Goal: Task Accomplishment & Management: Manage account settings

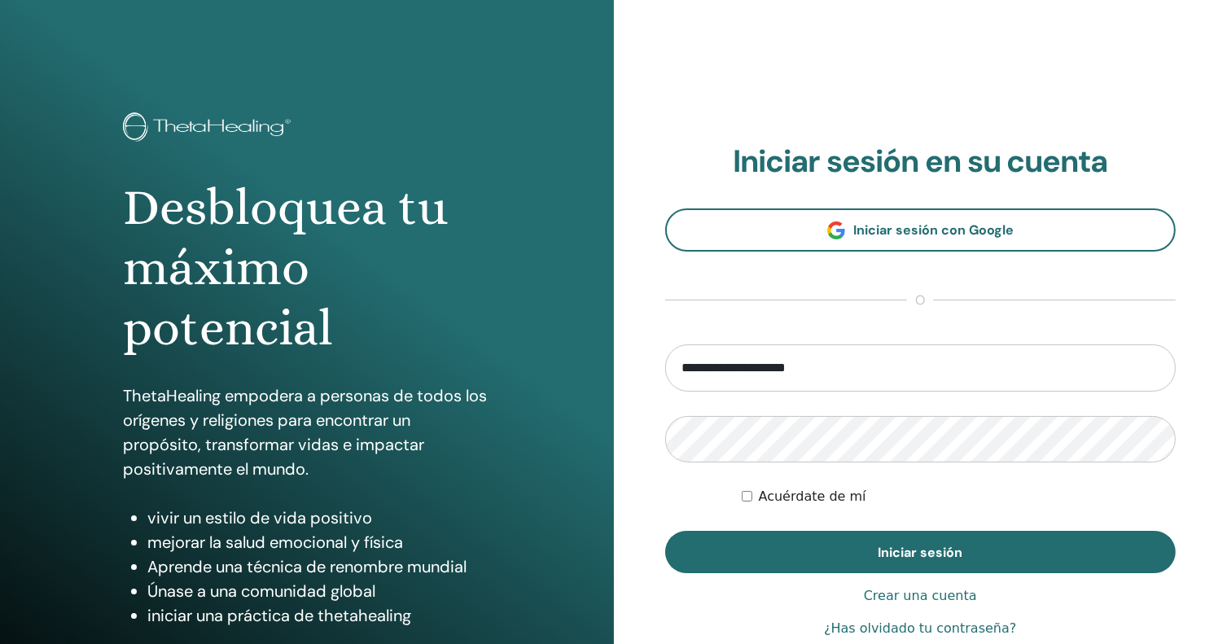
drag, startPoint x: 809, startPoint y: 366, endPoint x: 506, endPoint y: 366, distance: 302.1
click at [508, 365] on div "Desbloquea tu máximo potencial ThetaHealing empodera a personas de todos los or…" at bounding box center [613, 391] width 1227 height 782
type input "**********"
click at [844, 374] on input "**********" at bounding box center [920, 367] width 511 height 47
click at [658, 393] on div "**********" at bounding box center [921, 391] width 614 height 782
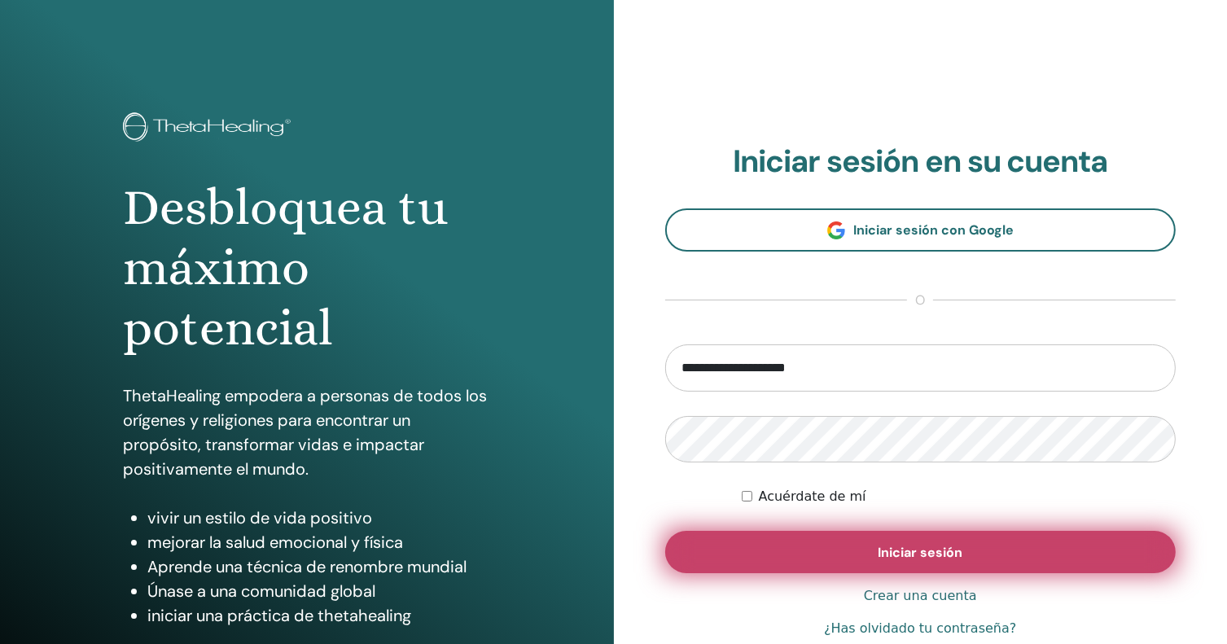
click at [912, 540] on button "Iniciar sesión" at bounding box center [920, 552] width 511 height 42
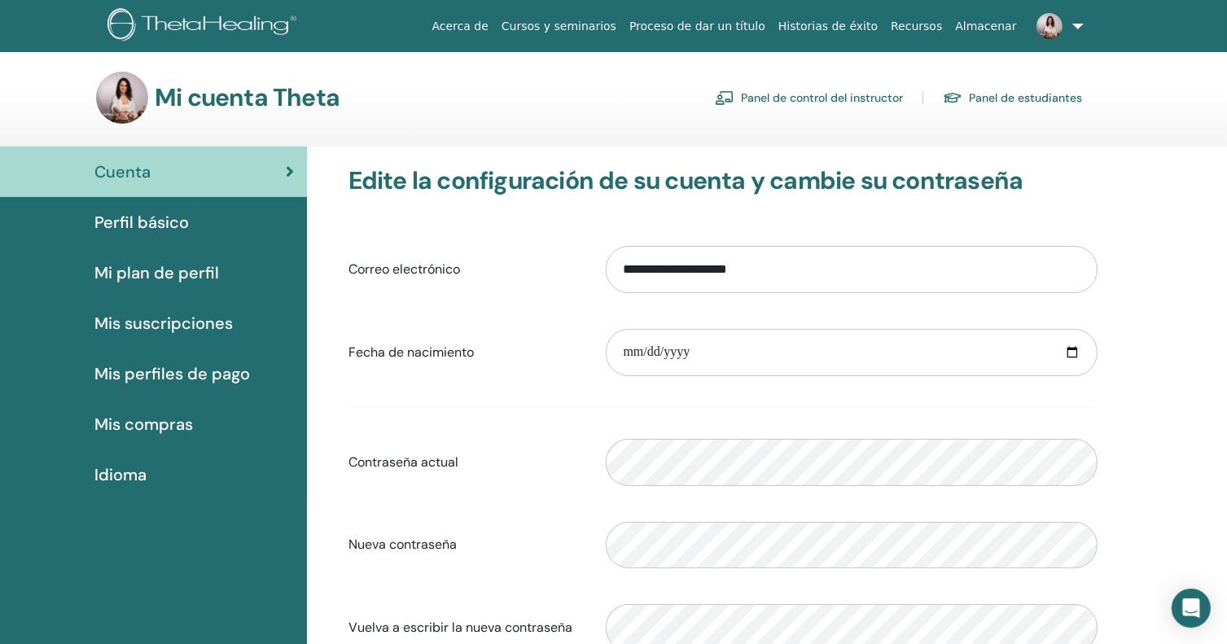
click at [798, 95] on font "Panel de control del instructor" at bounding box center [822, 98] width 162 height 15
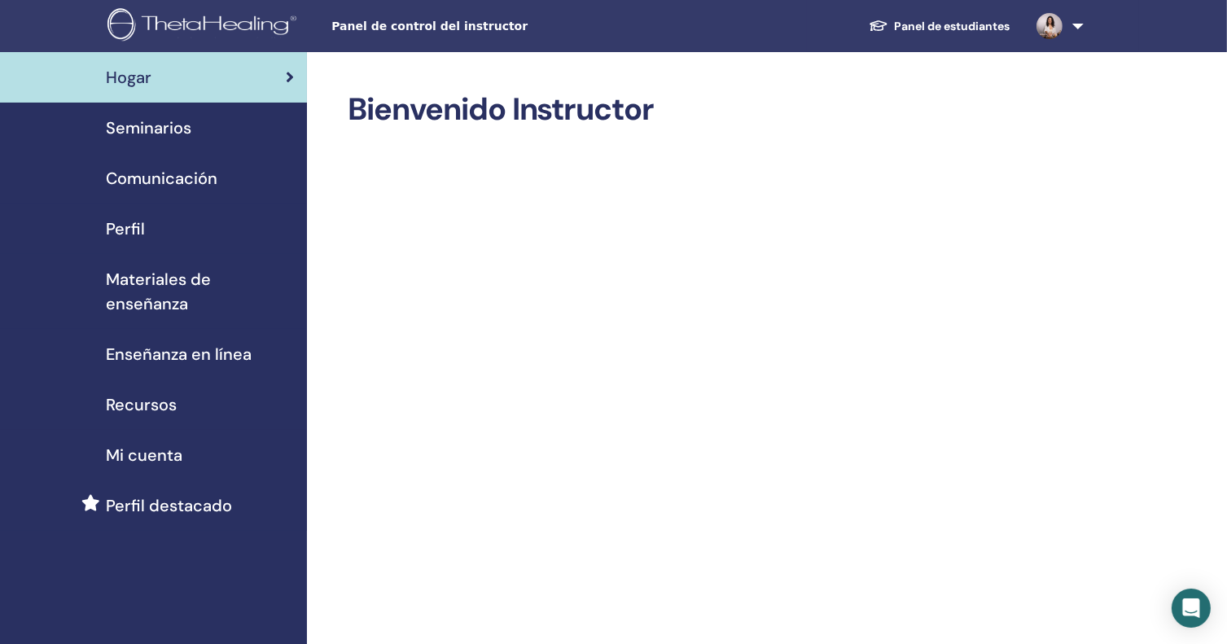
click at [144, 502] on font "Perfil destacado" at bounding box center [169, 505] width 126 height 21
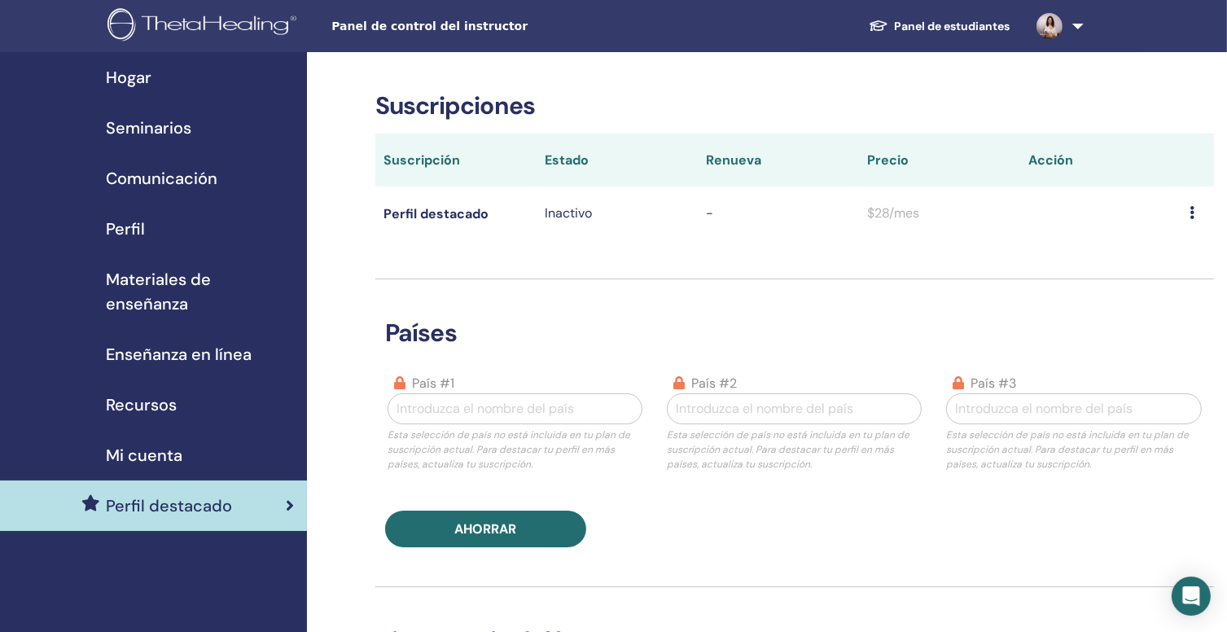
click at [167, 458] on font "Mi cuenta" at bounding box center [144, 455] width 77 height 21
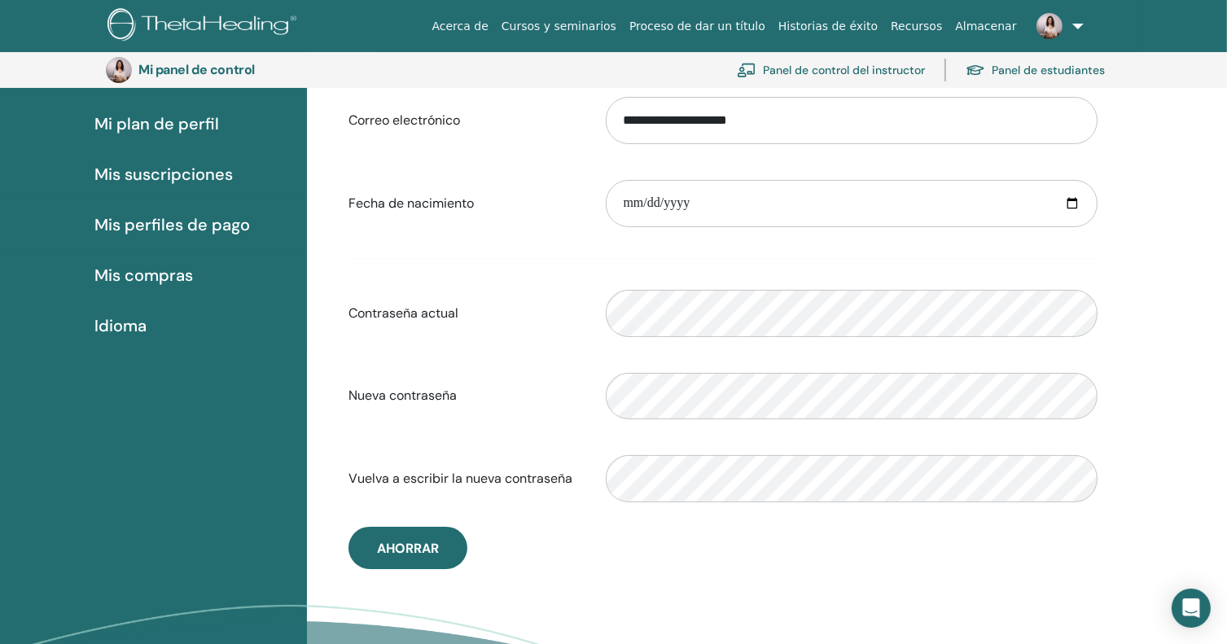
scroll to position [199, 0]
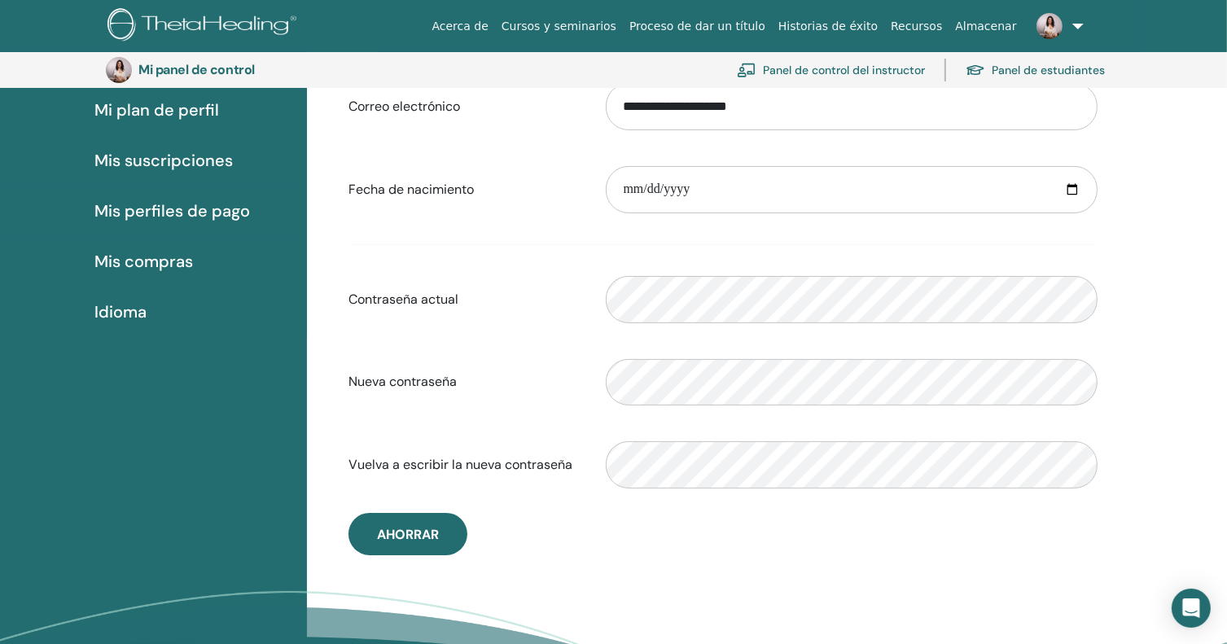
click at [506, 340] on form "**********" at bounding box center [723, 286] width 749 height 428
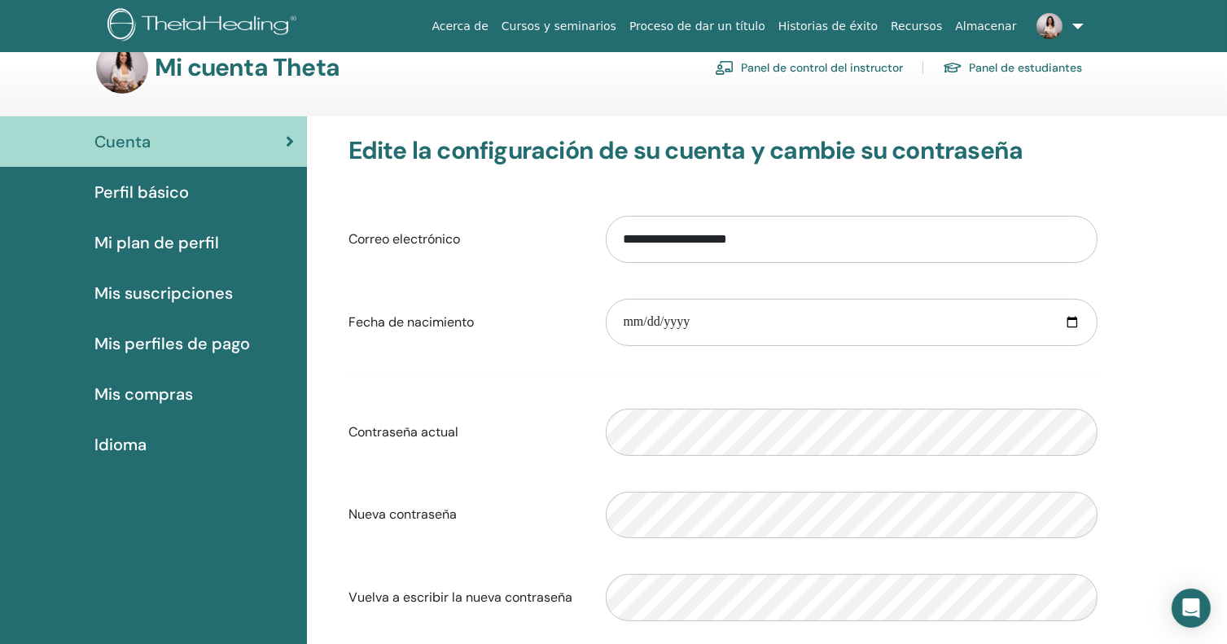
scroll to position [0, 0]
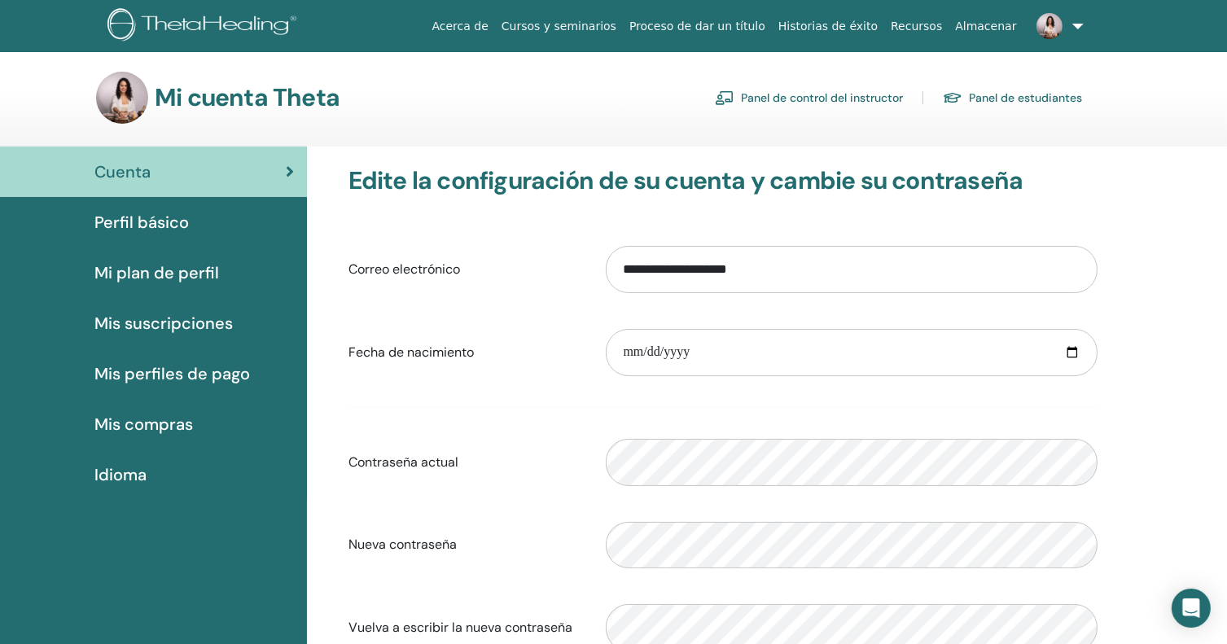
click at [798, 94] on font "Panel de control del instructor" at bounding box center [822, 98] width 162 height 15
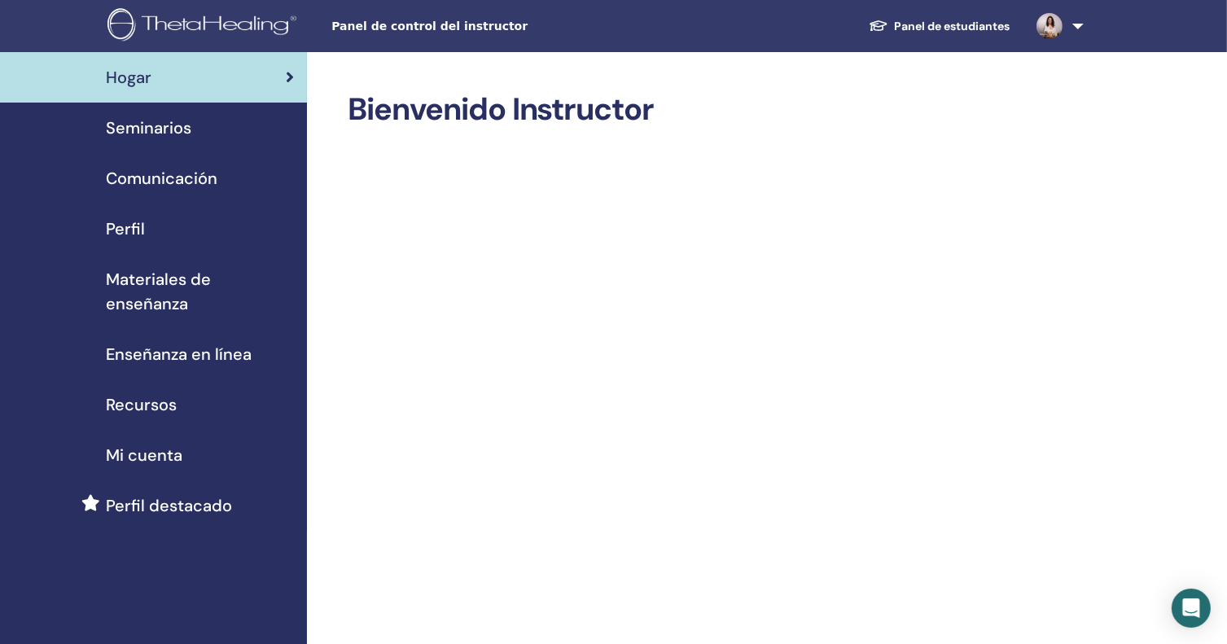
click at [128, 129] on font "Seminarios" at bounding box center [148, 127] width 85 height 21
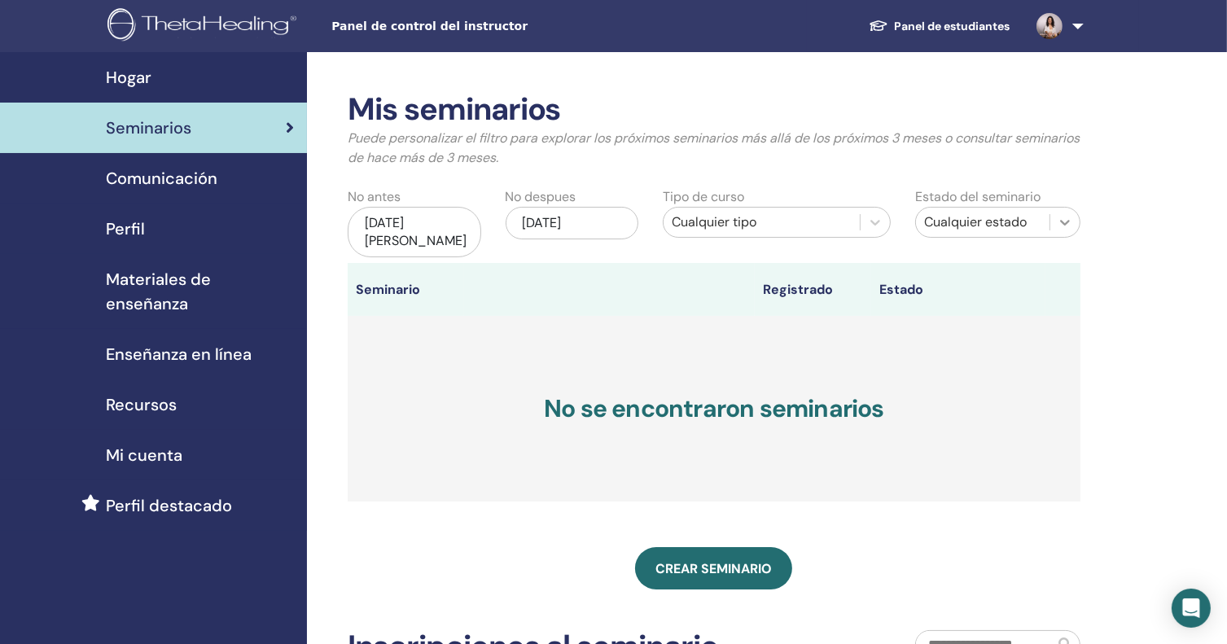
click at [1072, 224] on icon at bounding box center [1065, 222] width 16 height 16
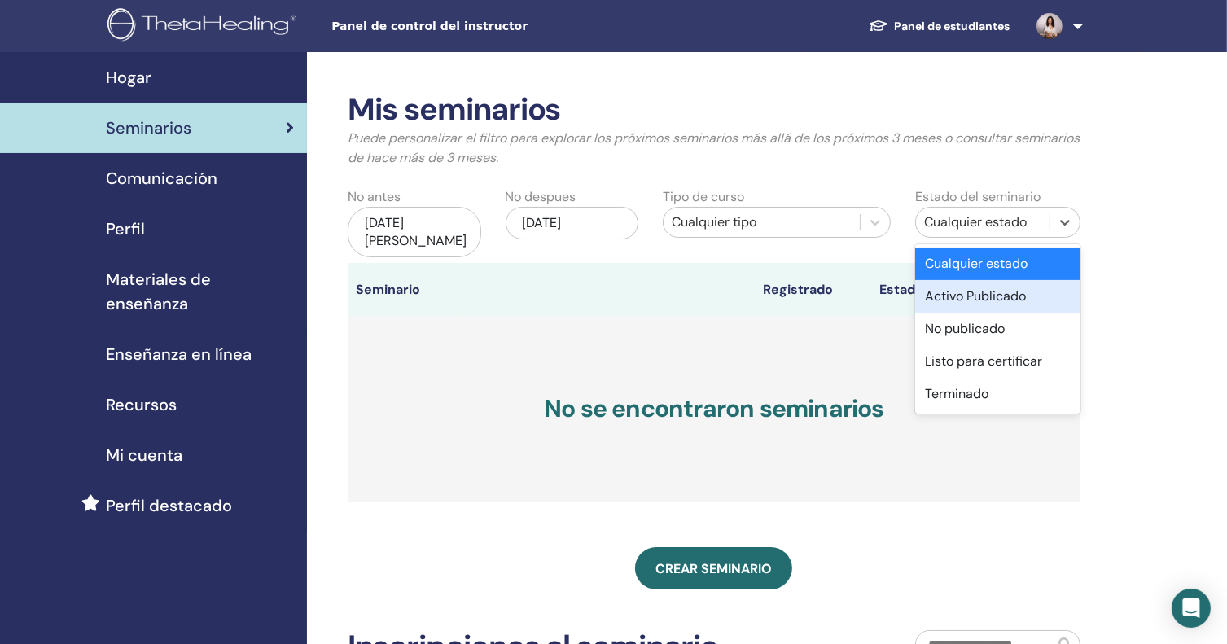
click at [1026, 300] on font "Activo Publicado" at bounding box center [975, 295] width 101 height 17
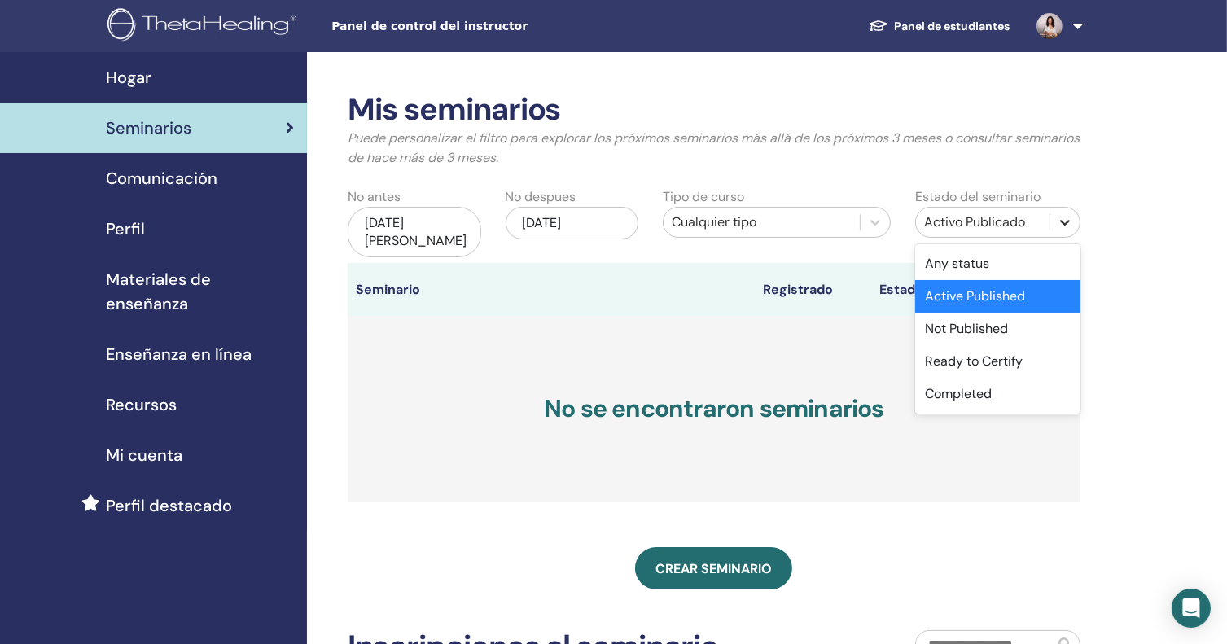
click at [1060, 222] on icon at bounding box center [1065, 222] width 16 height 16
click at [1015, 366] on font "Listo para certificar" at bounding box center [983, 361] width 117 height 17
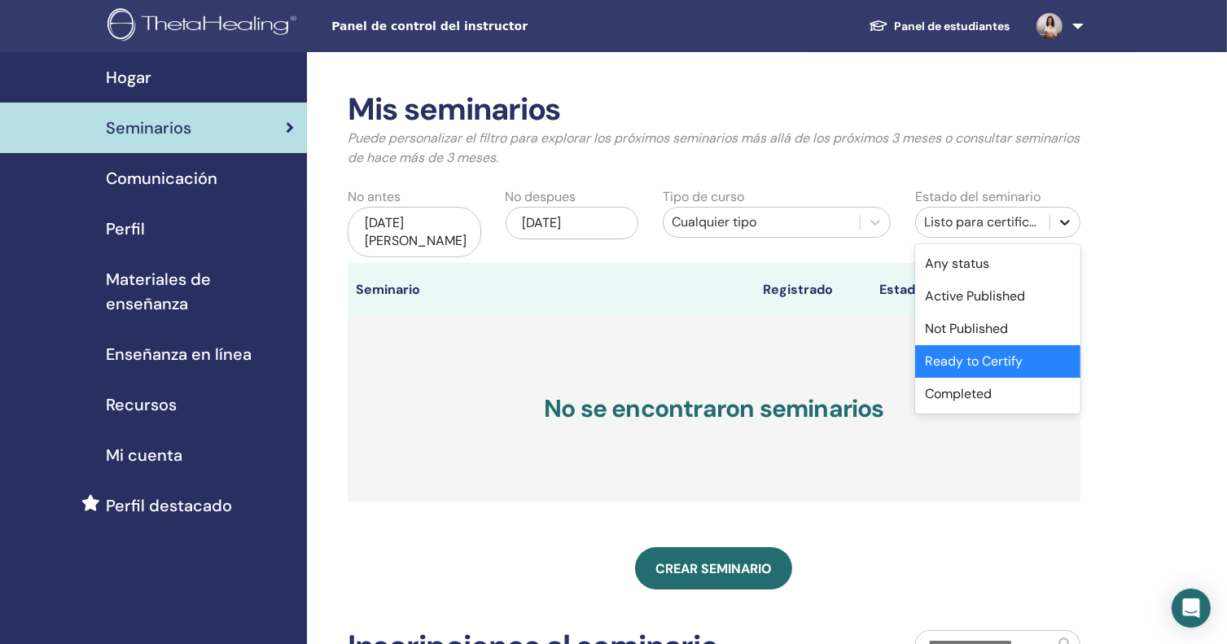
click at [1064, 221] on icon at bounding box center [1065, 222] width 16 height 16
click at [1000, 392] on div "Terminado" at bounding box center [997, 394] width 165 height 33
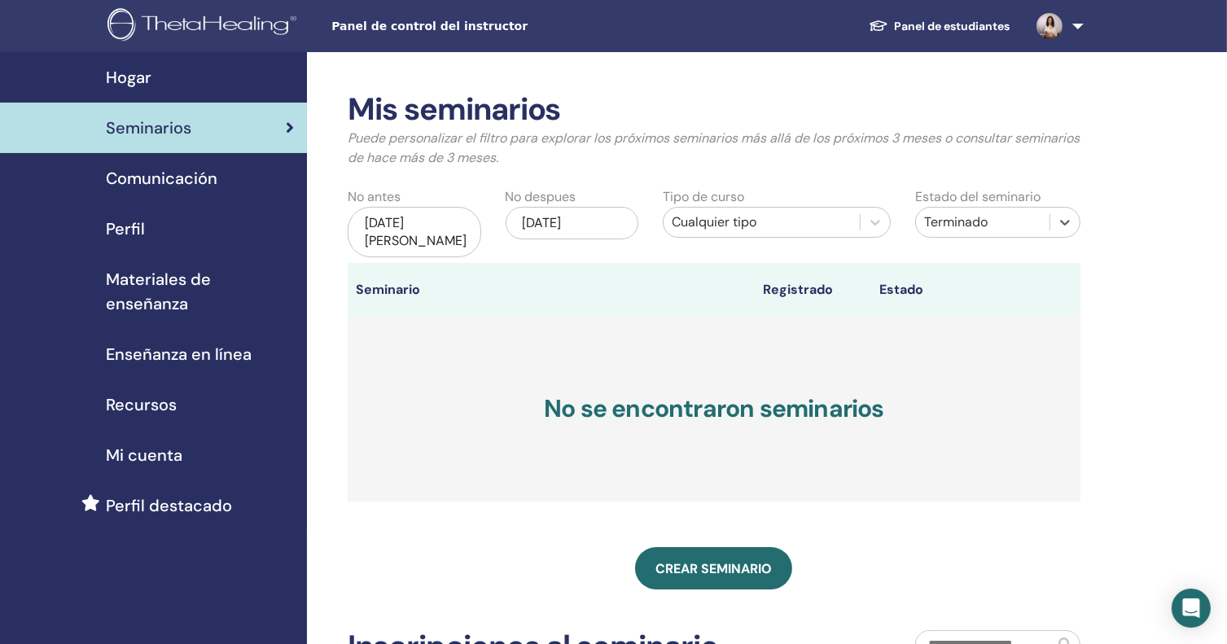
click at [195, 185] on font "Comunicación" at bounding box center [162, 178] width 112 height 21
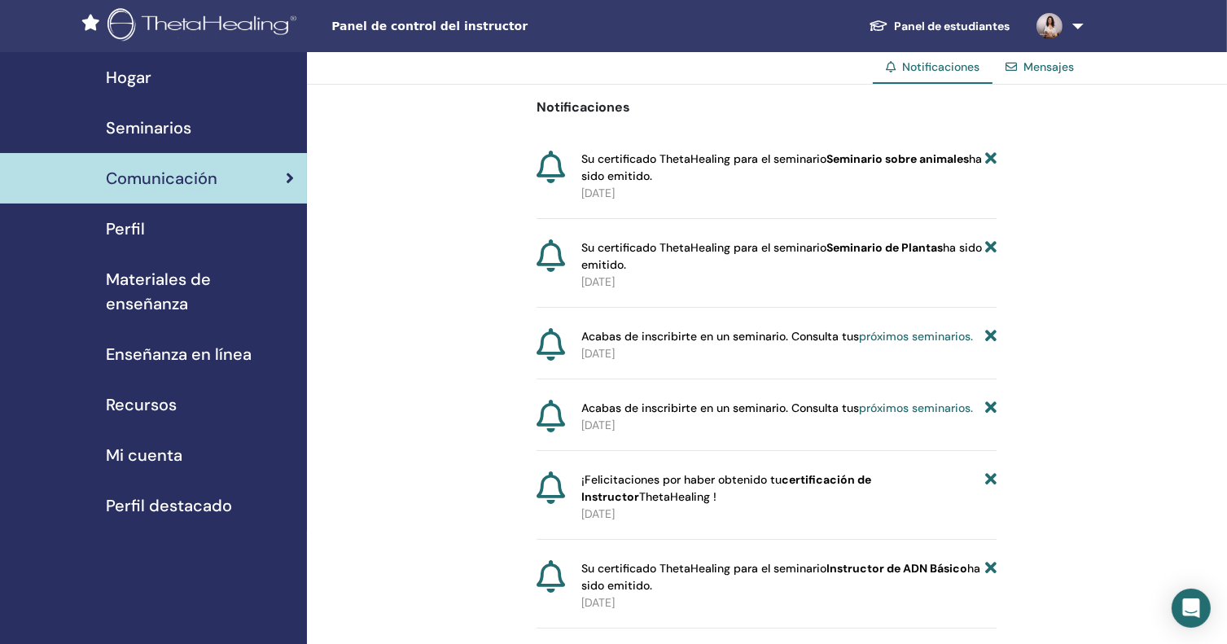
click at [164, 298] on font "Materiales de enseñanza" at bounding box center [158, 292] width 105 height 46
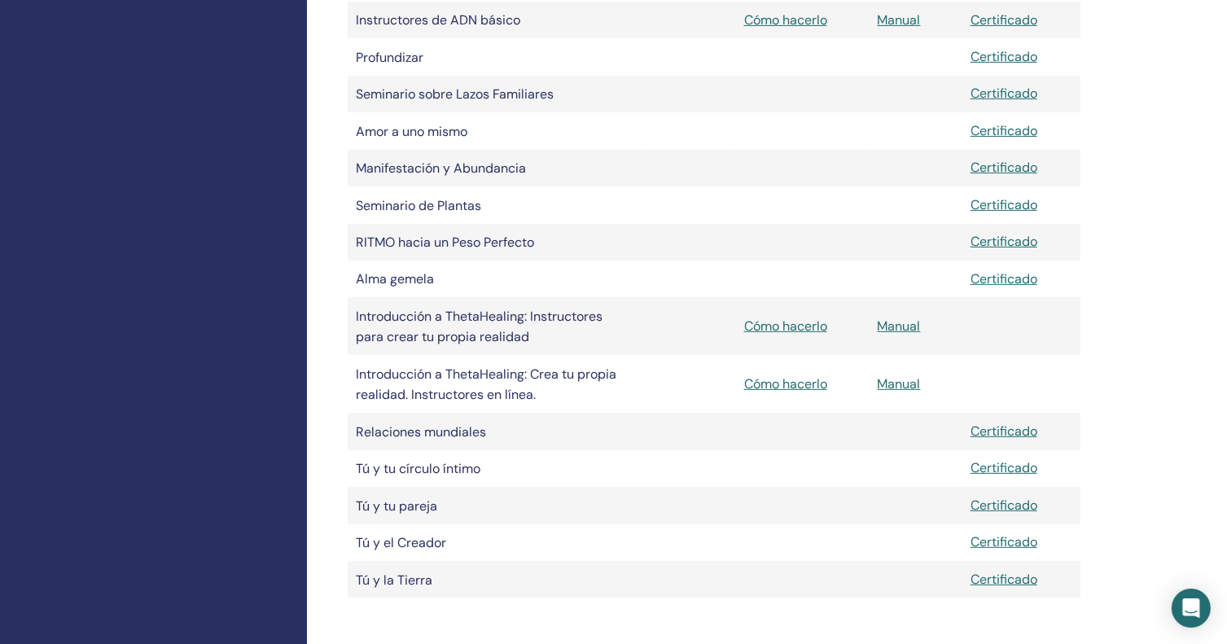
scroll to position [489, 0]
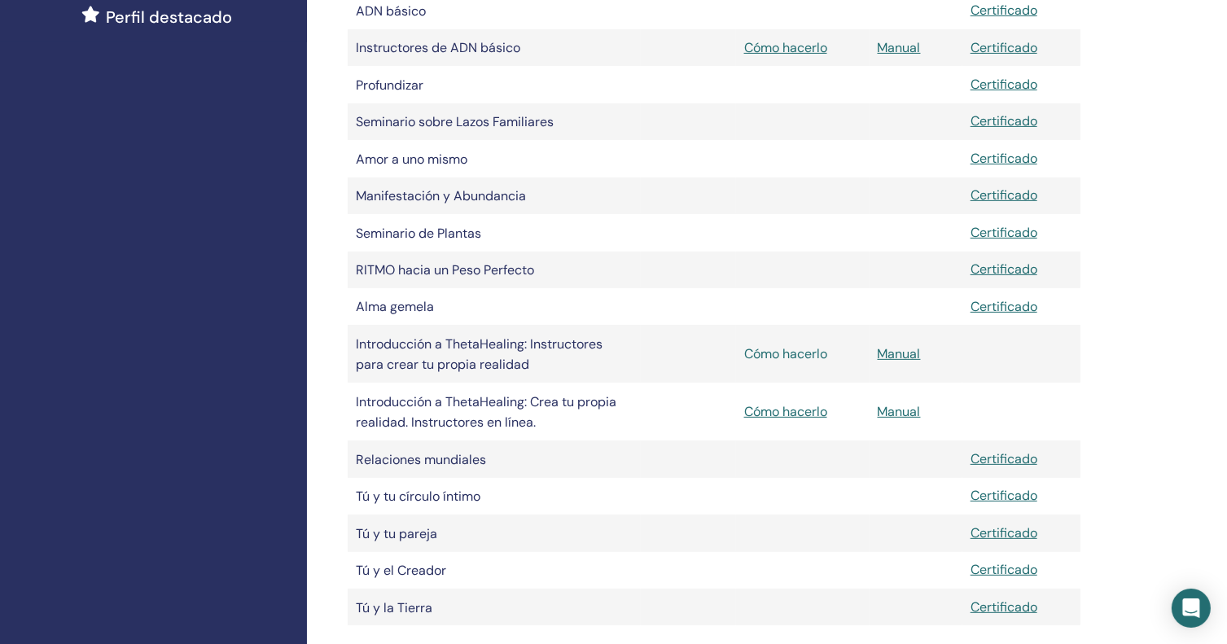
click at [774, 362] on font "Cómo hacerlo" at bounding box center [785, 353] width 83 height 17
